Goal: Task Accomplishment & Management: Manage account settings

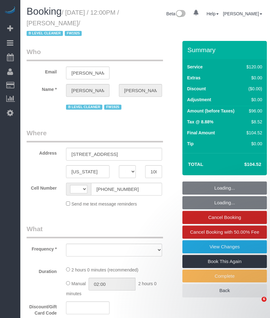
select select "NY"
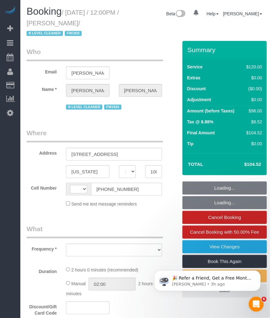
select select "string:[GEOGRAPHIC_DATA]"
select select "object:811"
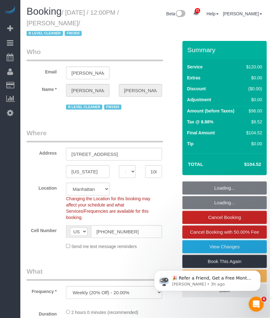
select select "string:stripe-card_1BJYOA4VGloSiKo7L5FS3sIi"
select select "object:821"
select select "spot1"
select select "number:89"
select select "number:90"
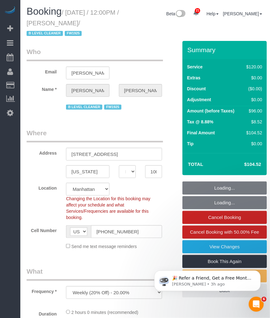
select select "number:15"
select select "number:5"
select select "number:21"
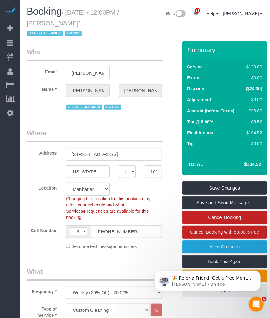
drag, startPoint x: 77, startPoint y: 23, endPoint x: 109, endPoint y: 23, distance: 32.2
click at [109, 23] on small "/ [DATE] / 12:00PM / [PERSON_NAME] / B LEVEL CLEANER FW1925" at bounding box center [73, 23] width 92 height 28
copy small "[PERSON_NAME]"
